Goal: Transaction & Acquisition: Purchase product/service

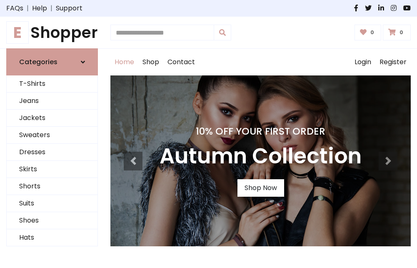
click at [208, 134] on h4 "10% Off Your First Order" at bounding box center [261, 131] width 202 height 12
click at [261, 188] on link "Shop Now" at bounding box center [261, 188] width 47 height 18
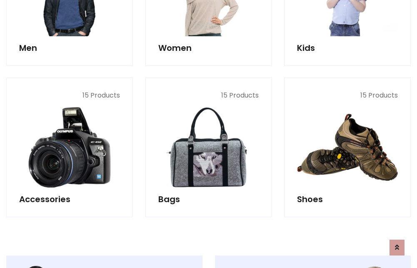
scroll to position [831, 0]
